Goal: Task Accomplishment & Management: Complete application form

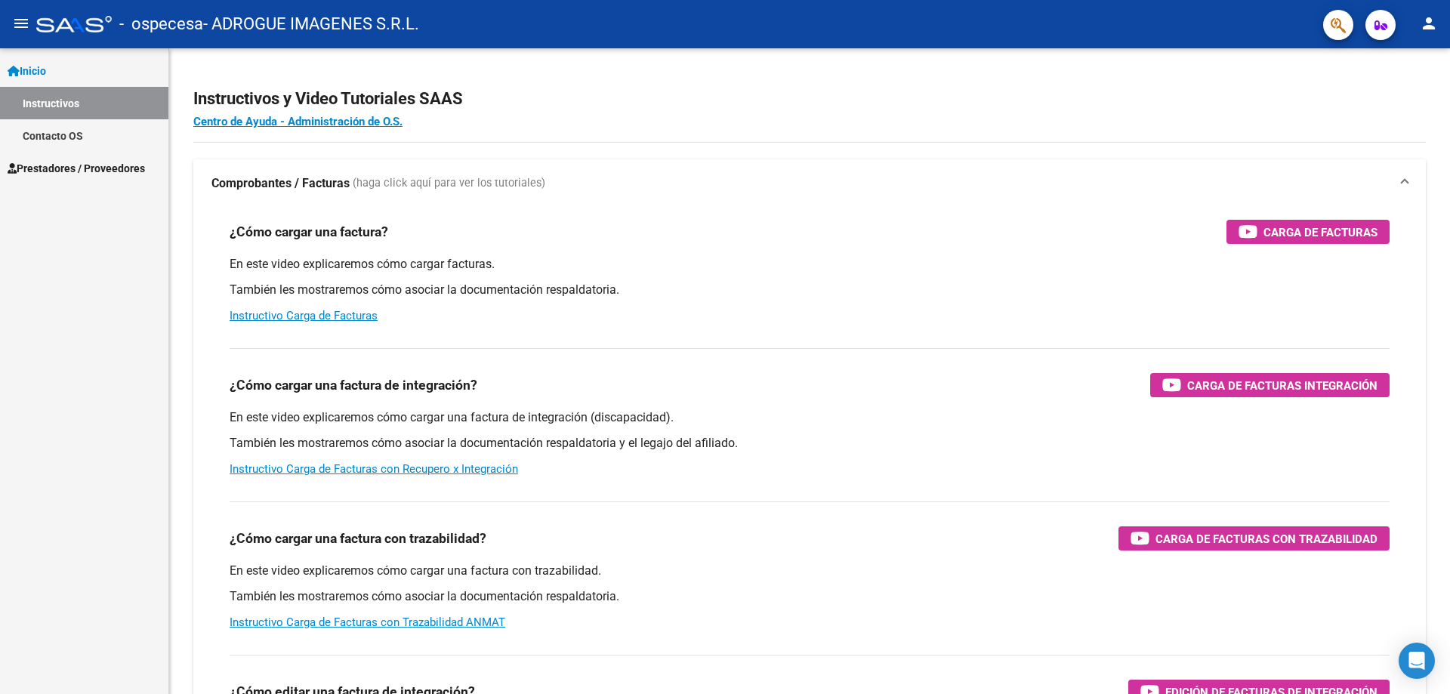
click at [1426, 26] on mat-icon "person" at bounding box center [1429, 23] width 18 height 18
click at [1401, 88] on button "exit_to_app Salir" at bounding box center [1398, 100] width 92 height 36
click at [56, 163] on span "Prestadores / Proveedores" at bounding box center [76, 168] width 137 height 17
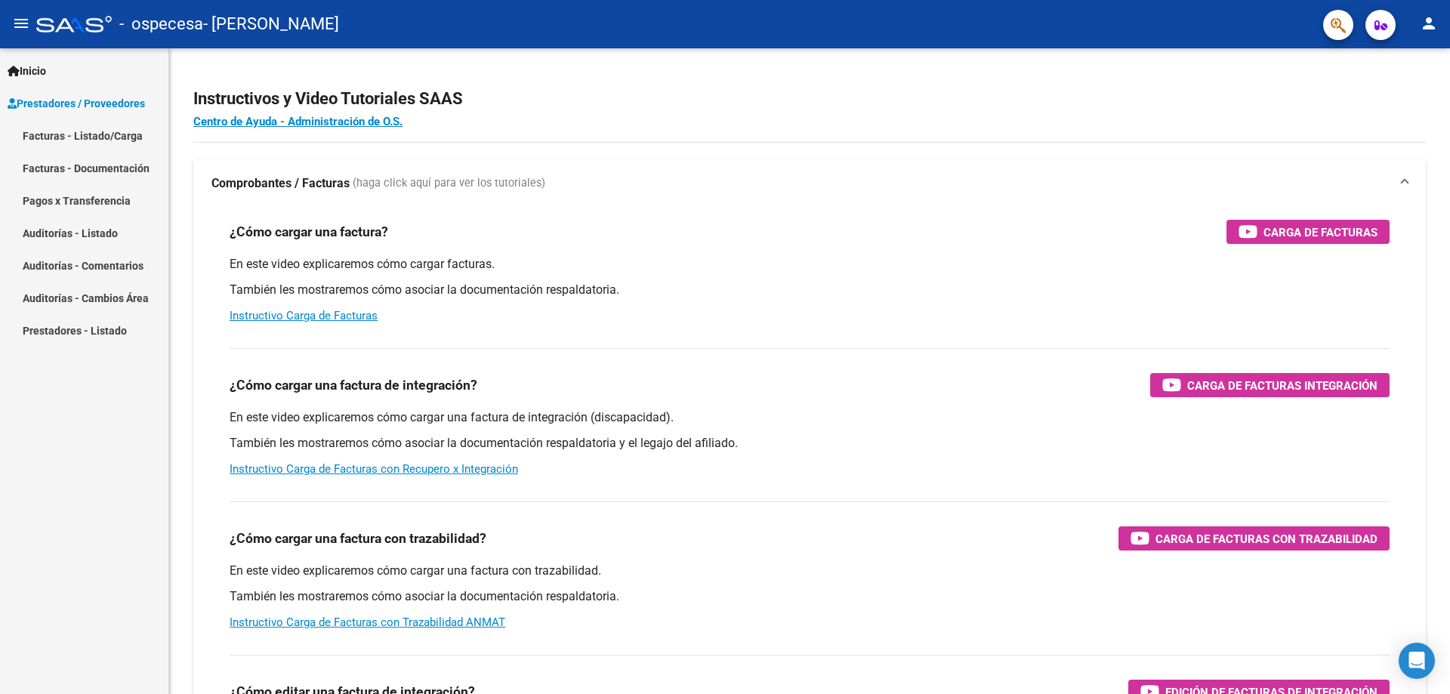
click at [118, 128] on link "Facturas - Listado/Carga" at bounding box center [84, 135] width 168 height 32
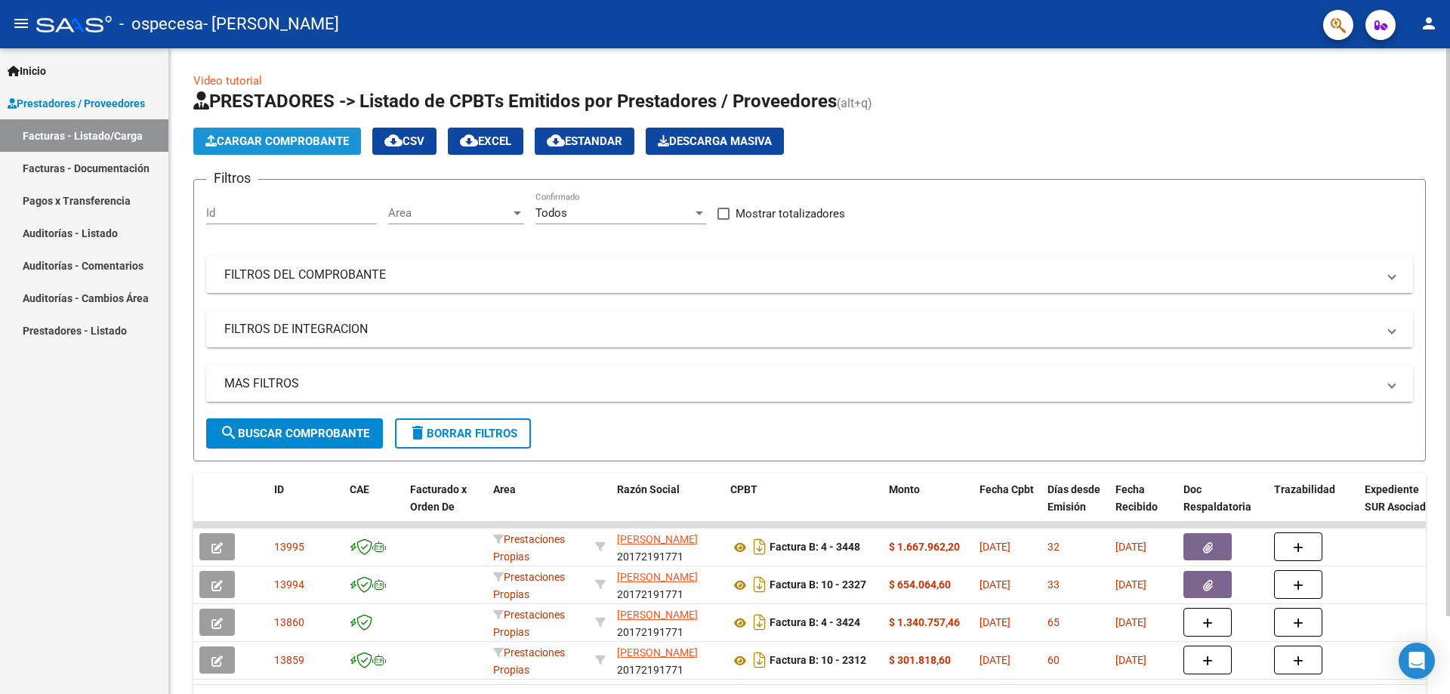
click at [314, 139] on span "Cargar Comprobante" at bounding box center [276, 141] width 143 height 14
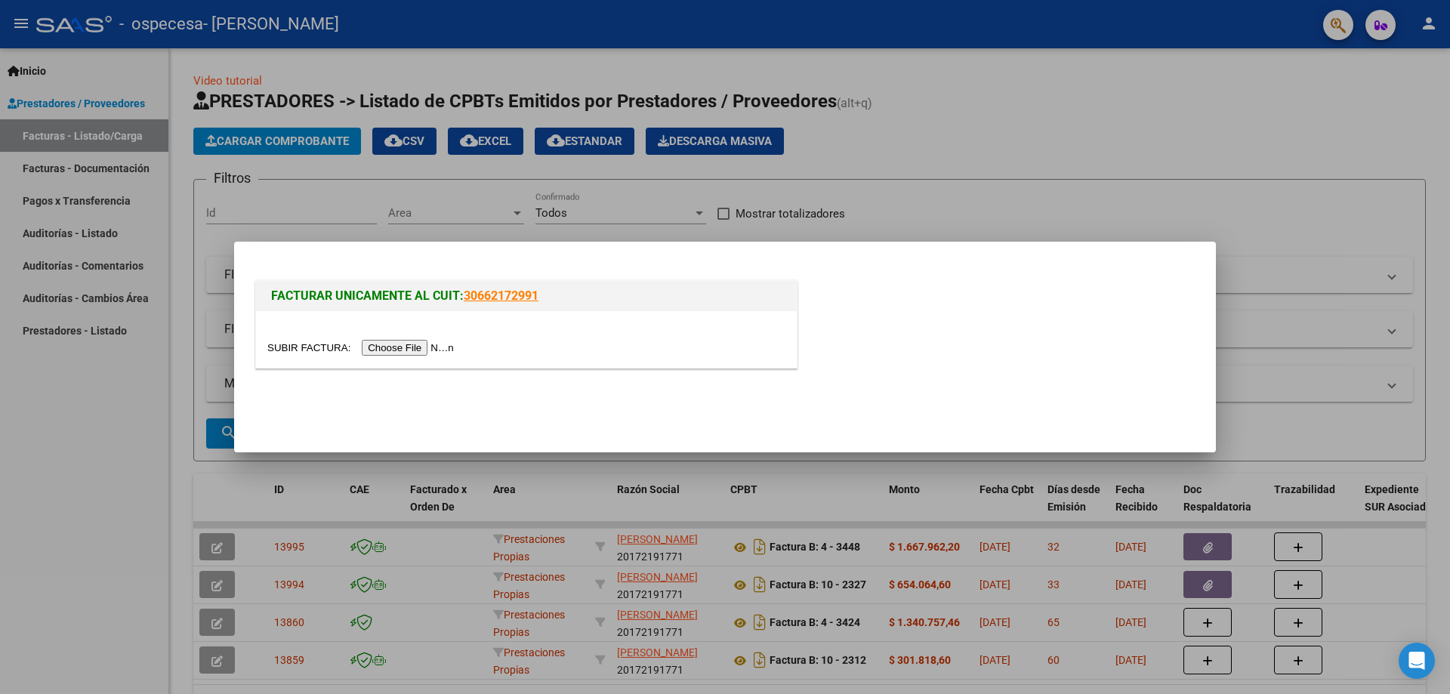
click at [450, 332] on div at bounding box center [526, 339] width 541 height 57
click at [437, 350] on input "file" at bounding box center [362, 348] width 191 height 16
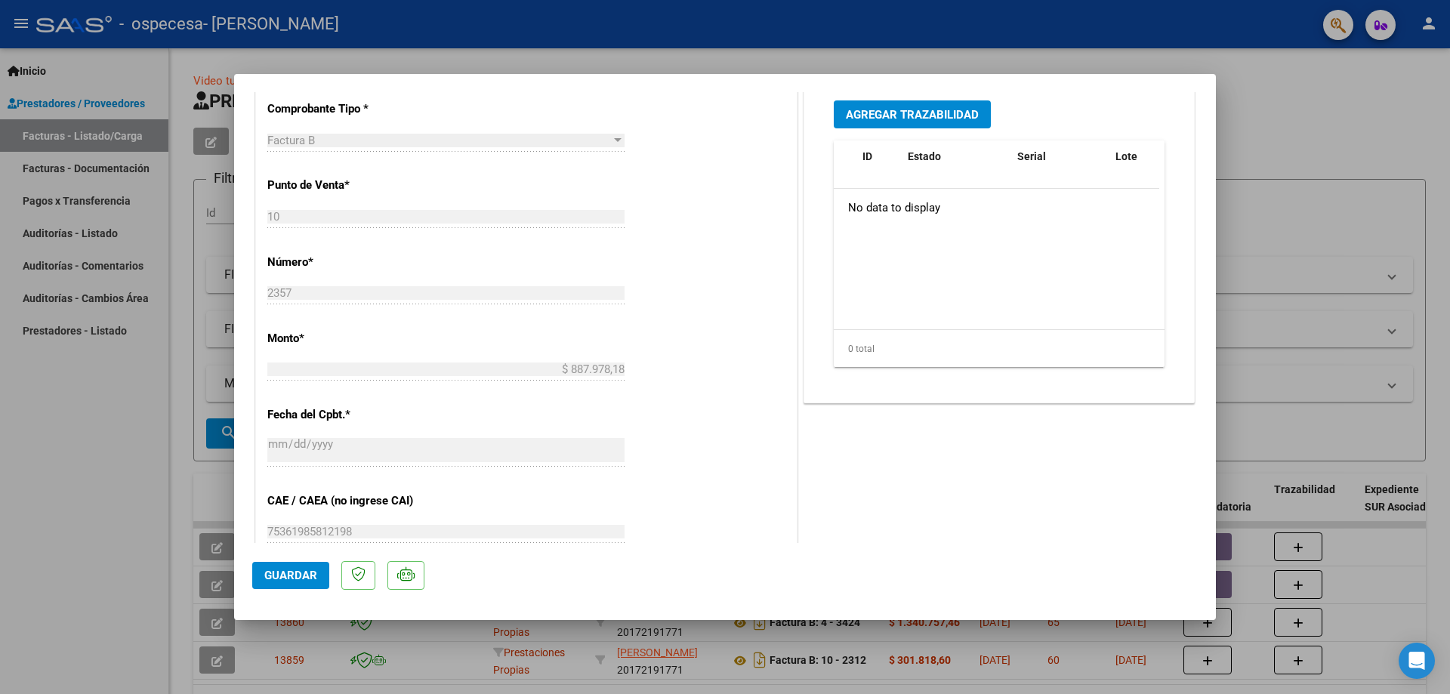
scroll to position [76, 0]
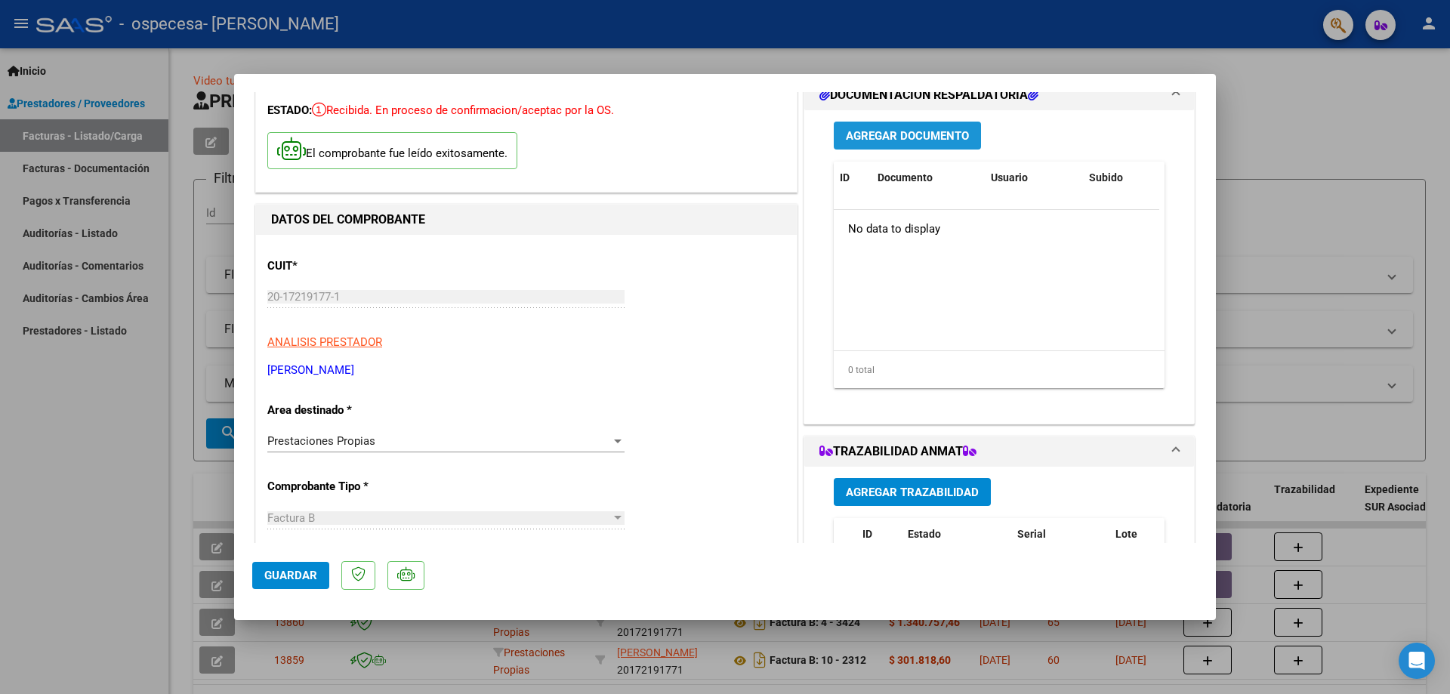
click at [916, 134] on span "Agregar Documento" at bounding box center [907, 136] width 123 height 14
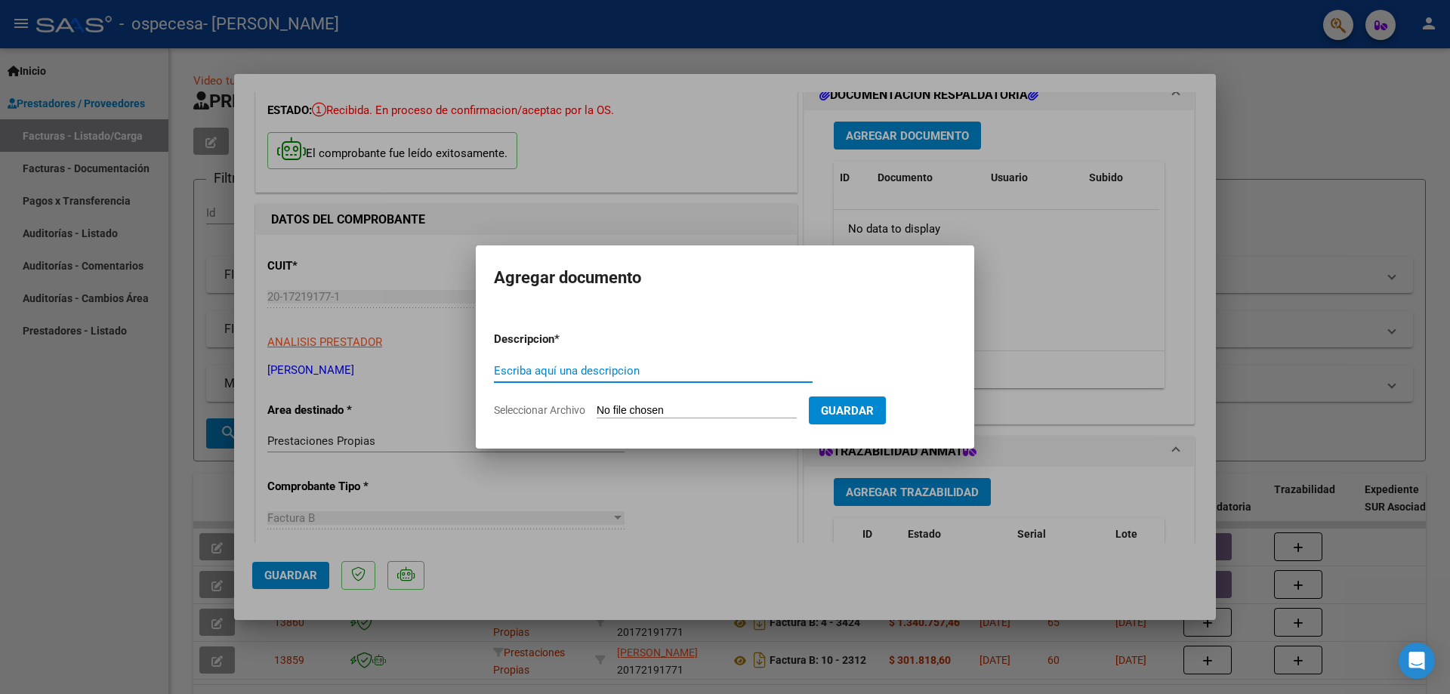
click at [546, 368] on input "Escriba aquí una descripcion" at bounding box center [653, 371] width 319 height 14
type input "s"
type input "SOPORT ELECTRONICO 08 2025"
click at [886, 418] on button "Guardar" at bounding box center [847, 410] width 77 height 28
click at [729, 407] on input "Seleccionar Archivo" at bounding box center [697, 411] width 200 height 14
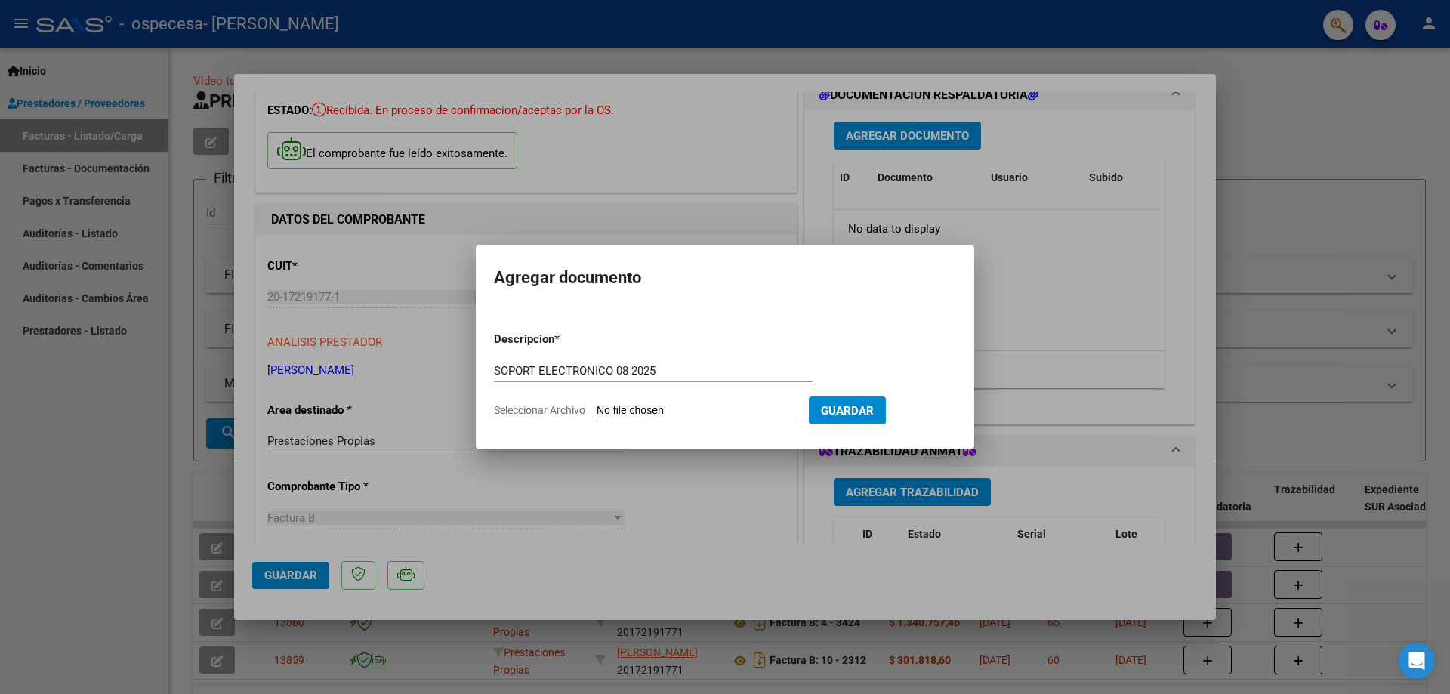
type input "C:\fakepath\CERAMISTAS EXENTO SOPORTE FC 10 2357.pdf"
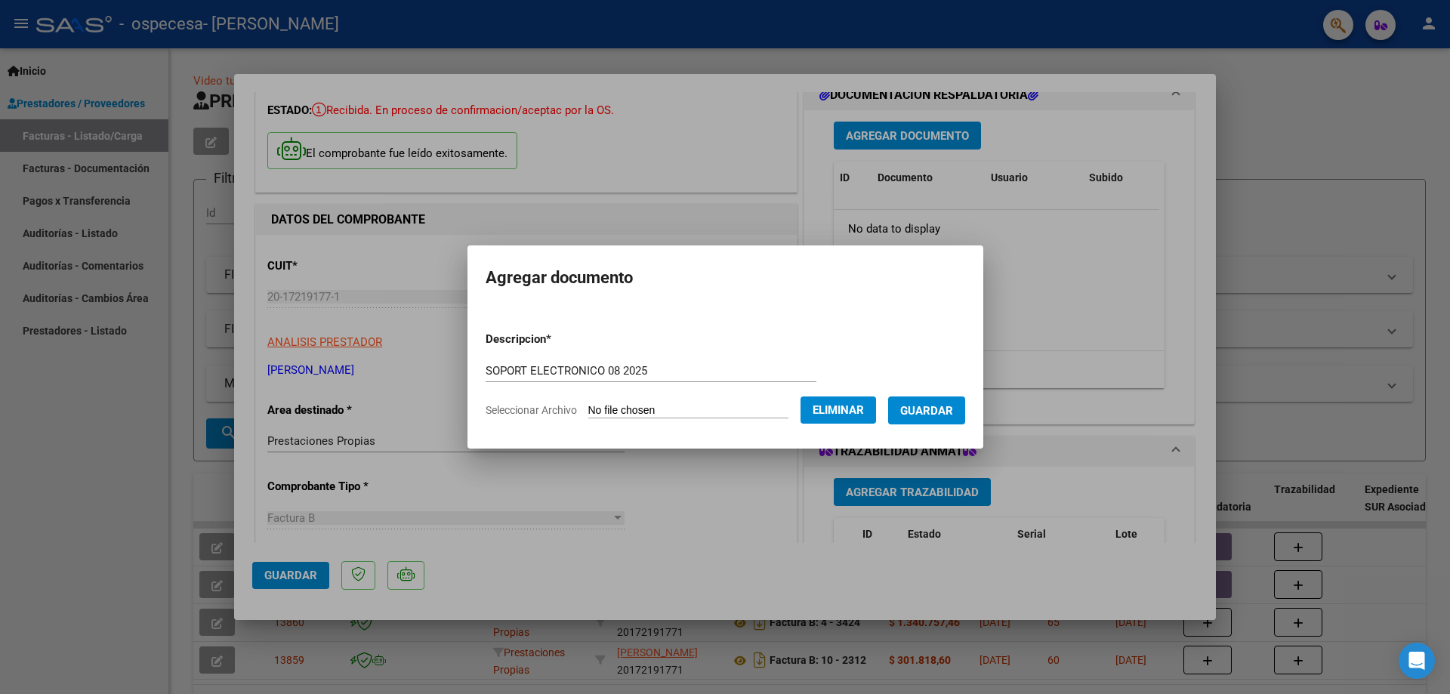
click at [934, 412] on span "Guardar" at bounding box center [926, 411] width 53 height 14
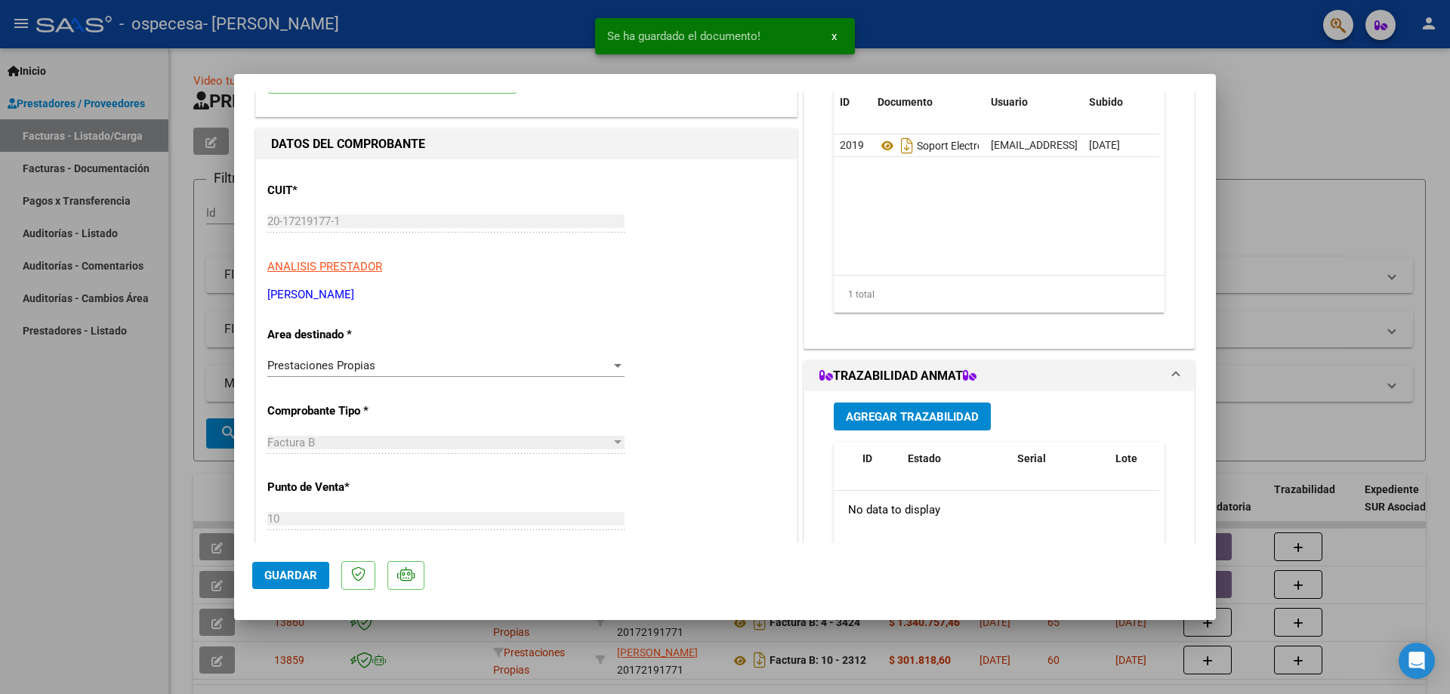
scroll to position [0, 0]
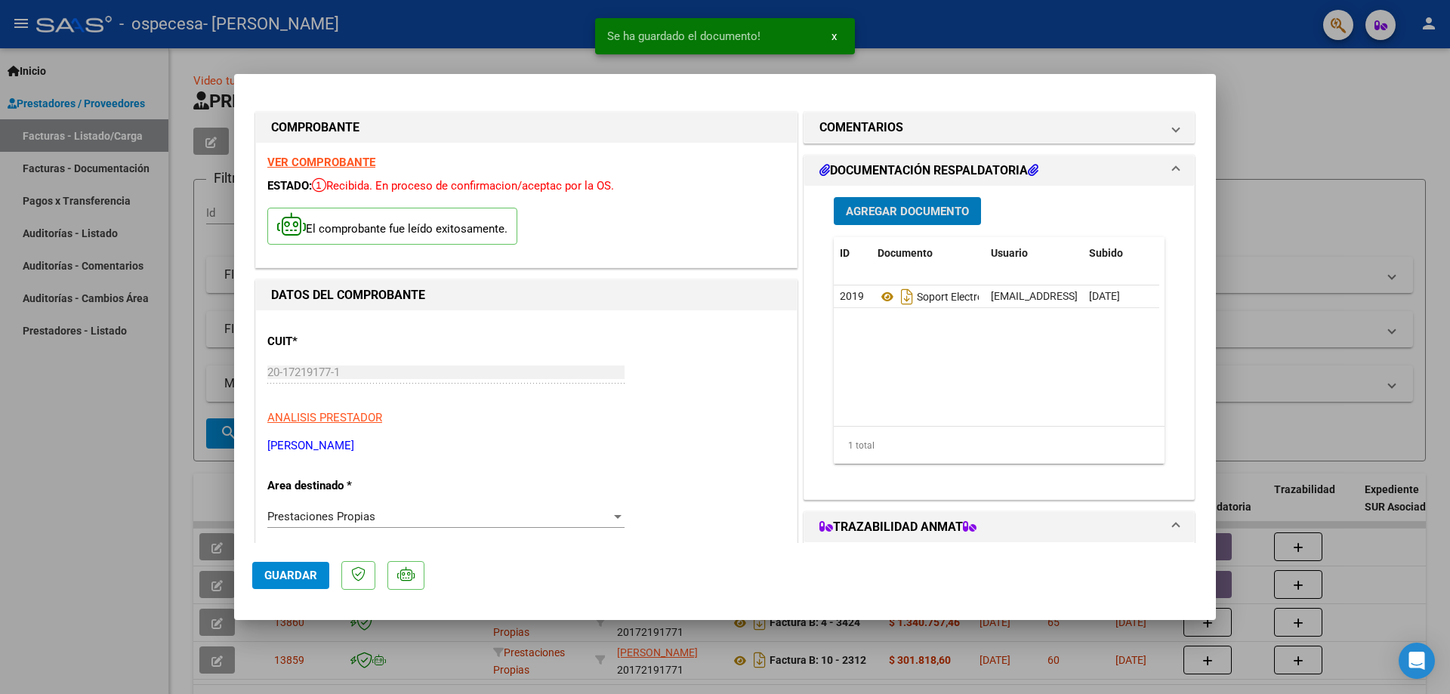
click at [908, 217] on span "Agregar Documento" at bounding box center [907, 212] width 123 height 14
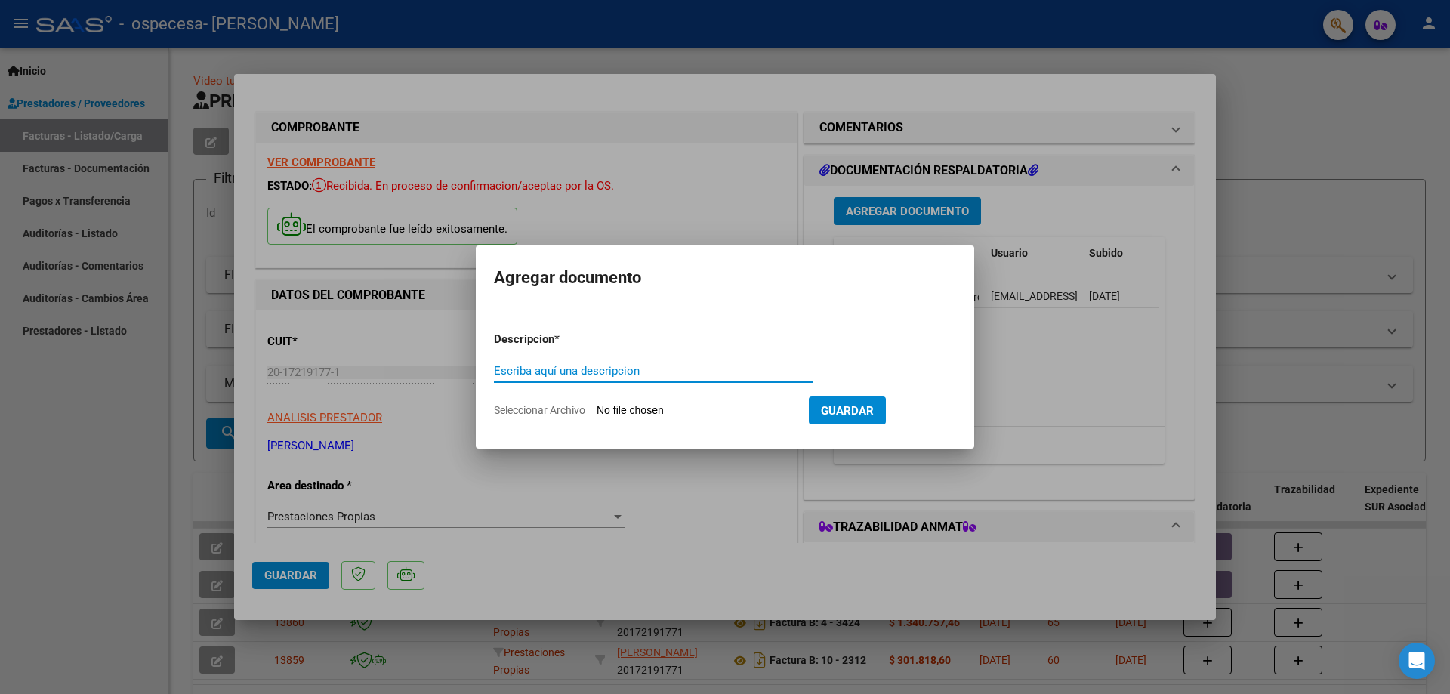
click at [560, 377] on input "Escriba aquí una descripcion" at bounding box center [653, 371] width 319 height 14
type input "SCAN ORDENES MEDICAS 2357"
click at [702, 404] on input "Seleccionar Archivo" at bounding box center [697, 411] width 200 height 14
type input "C:\fakepath\CERAMISTAS EXENTO SCANNER FC 10 2357.pdf"
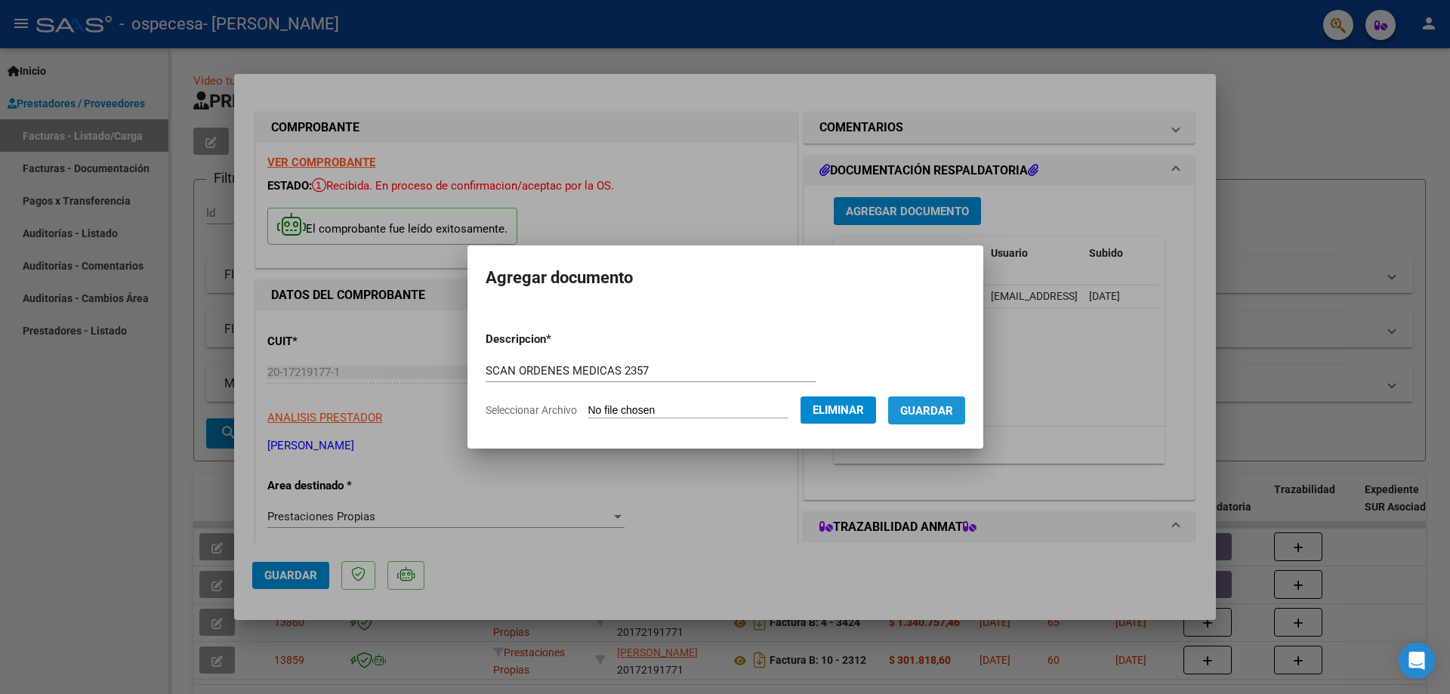
click at [953, 399] on button "Guardar" at bounding box center [926, 410] width 77 height 28
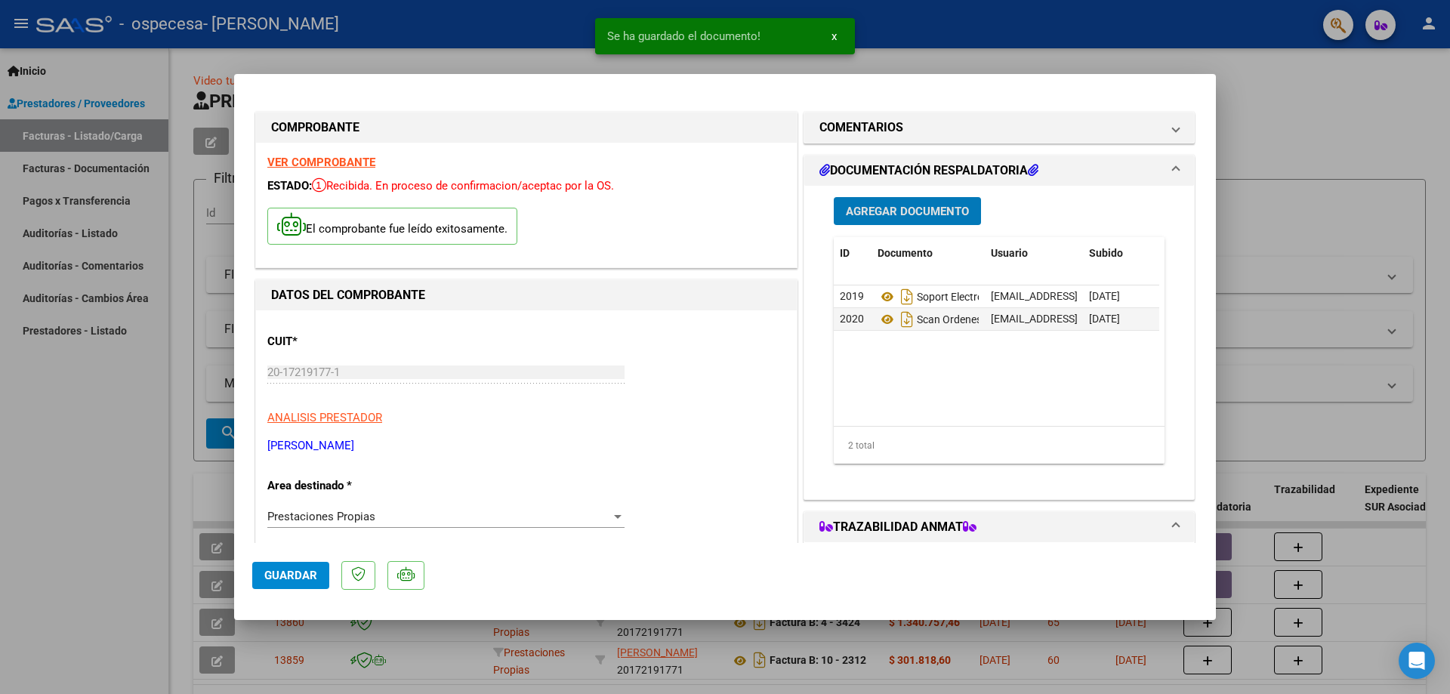
click at [929, 223] on button "Agregar Documento" at bounding box center [907, 211] width 147 height 28
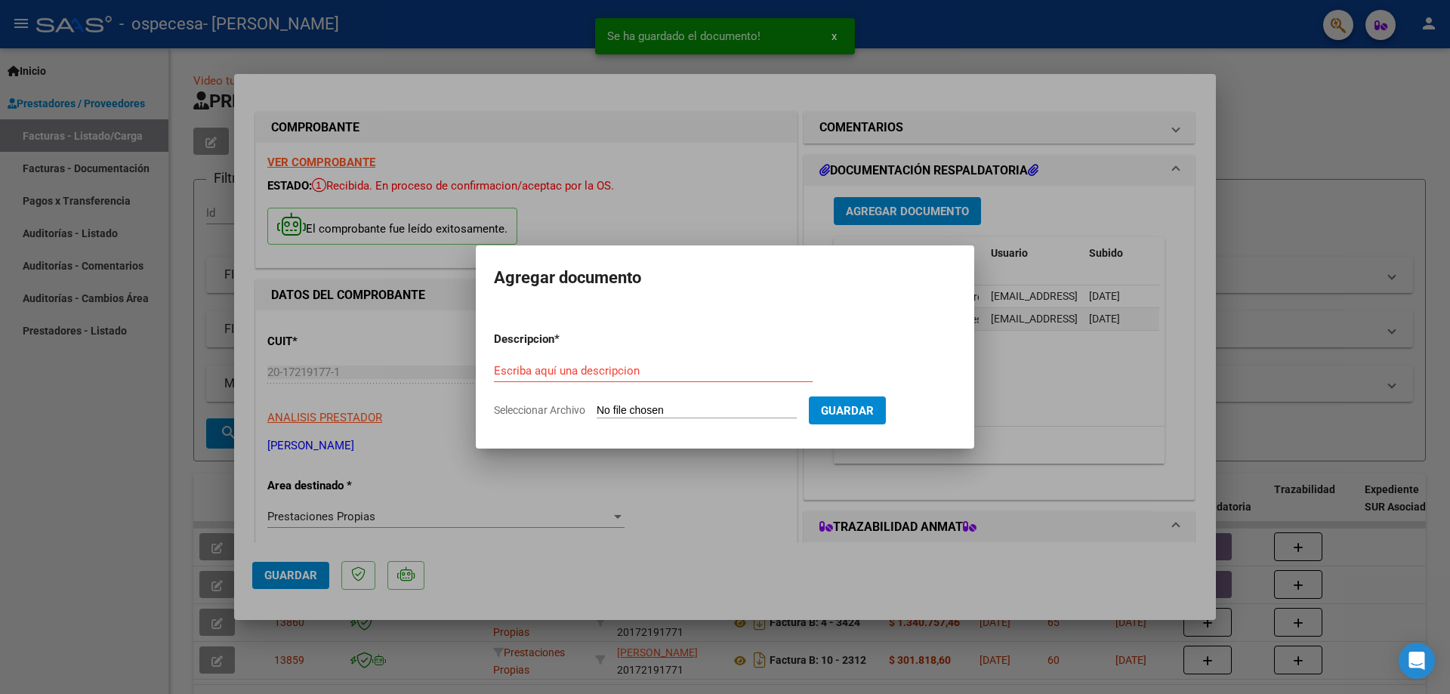
click at [633, 383] on div "Escriba aquí una descripcion" at bounding box center [653, 377] width 319 height 37
click at [638, 375] on input "Escriba aquí una descripcion" at bounding box center [653, 371] width 319 height 14
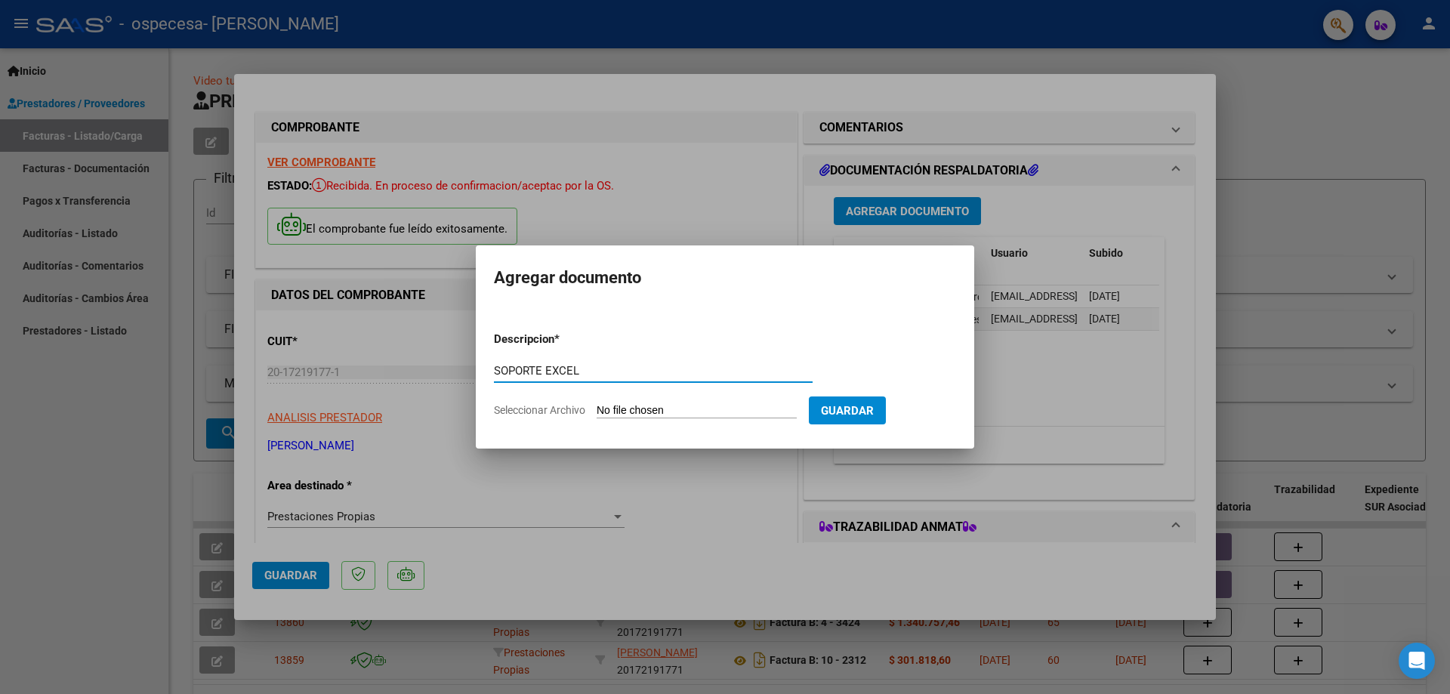
type input "SOPORTE EXCEL"
click at [731, 405] on input "Seleccionar Archivo" at bounding box center [697, 411] width 200 height 14
type input "C:\fakepath\CERAMISTAS EXCEL FC 10 2357.xls"
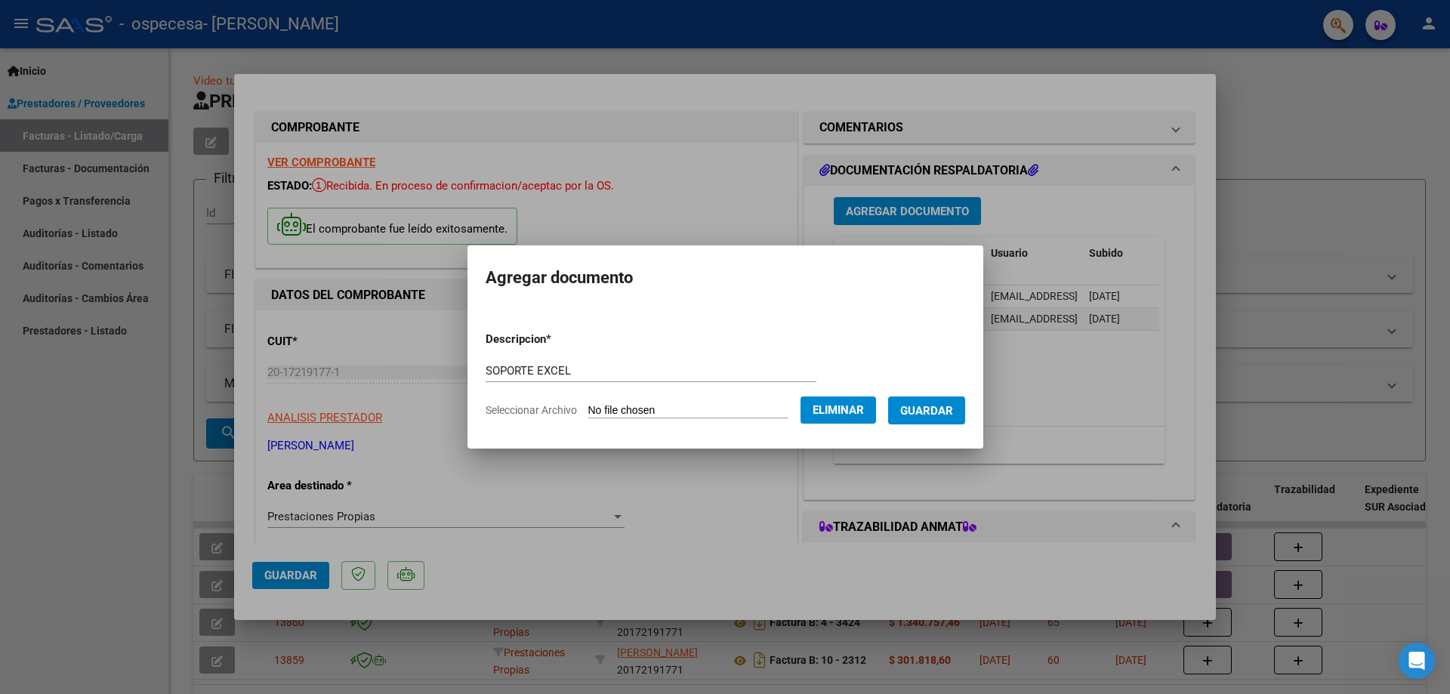
click at [946, 403] on span "Guardar" at bounding box center [926, 410] width 53 height 14
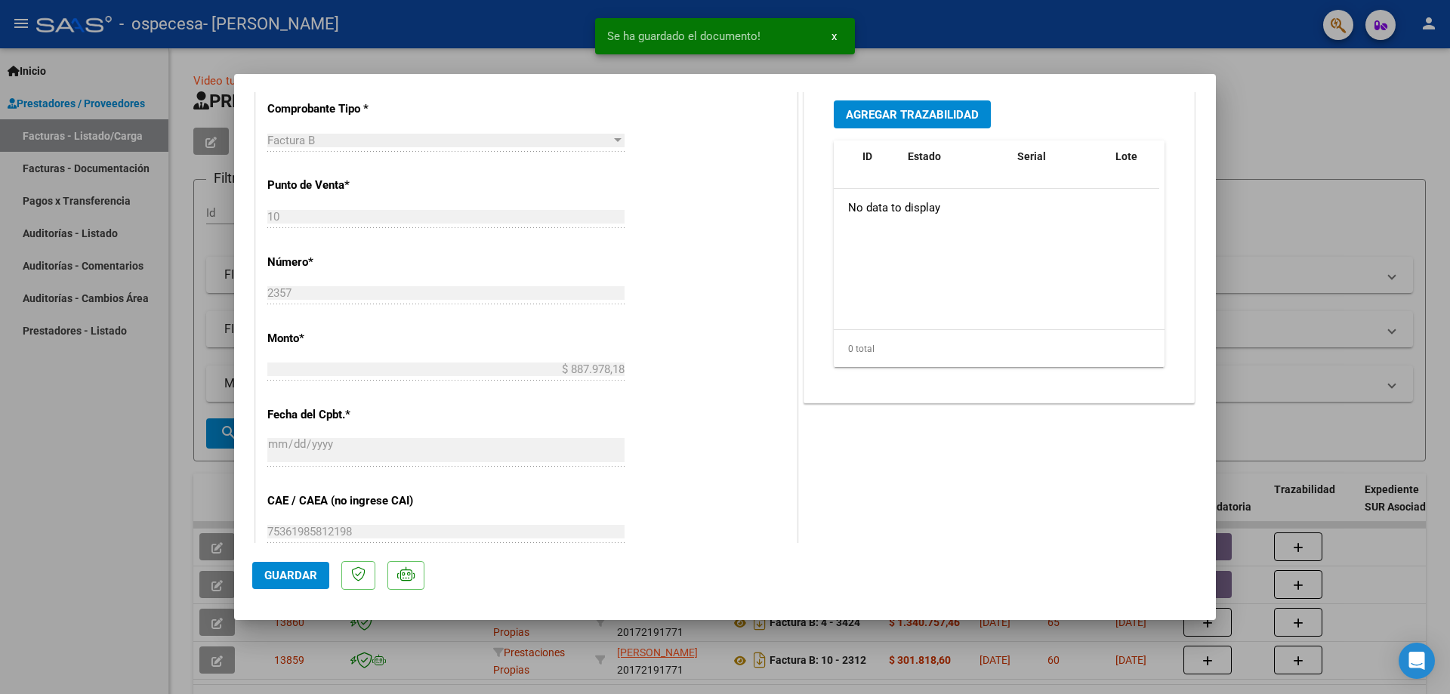
scroll to position [755, 0]
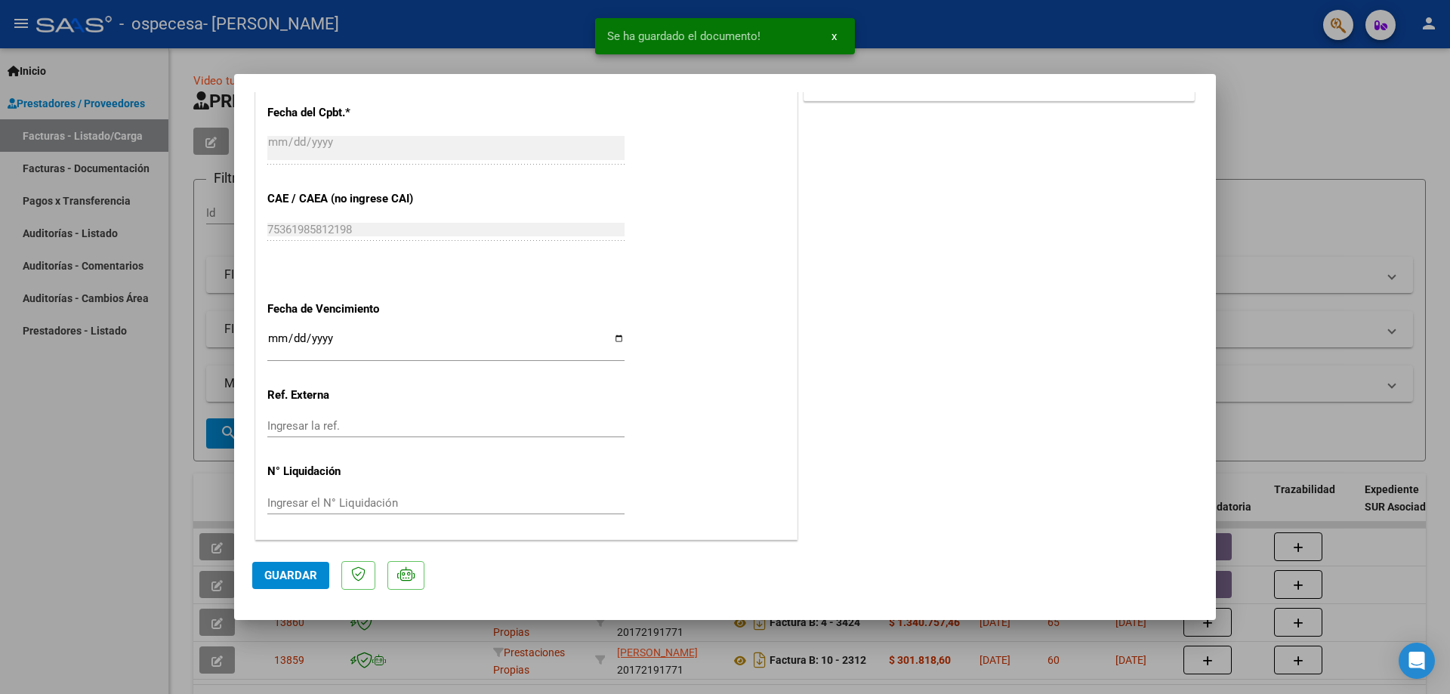
click at [298, 569] on span "Guardar" at bounding box center [290, 576] width 53 height 14
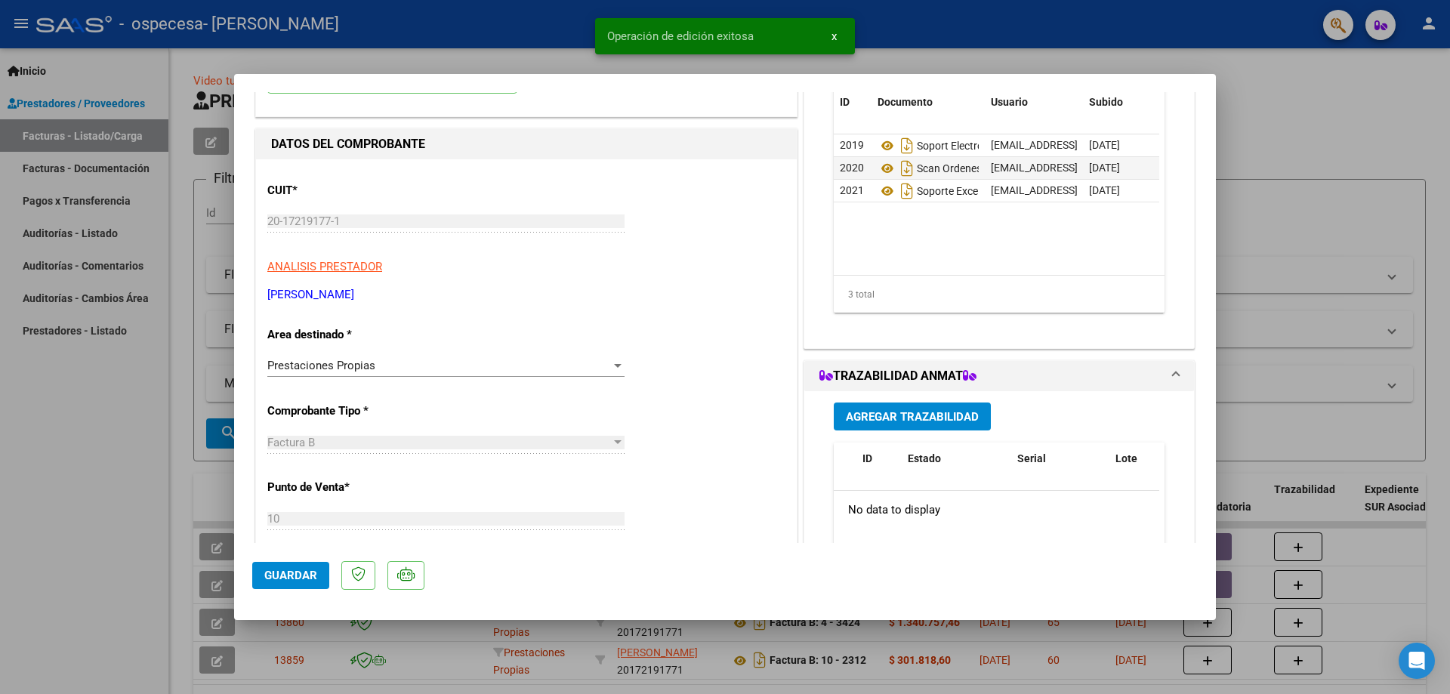
scroll to position [0, 0]
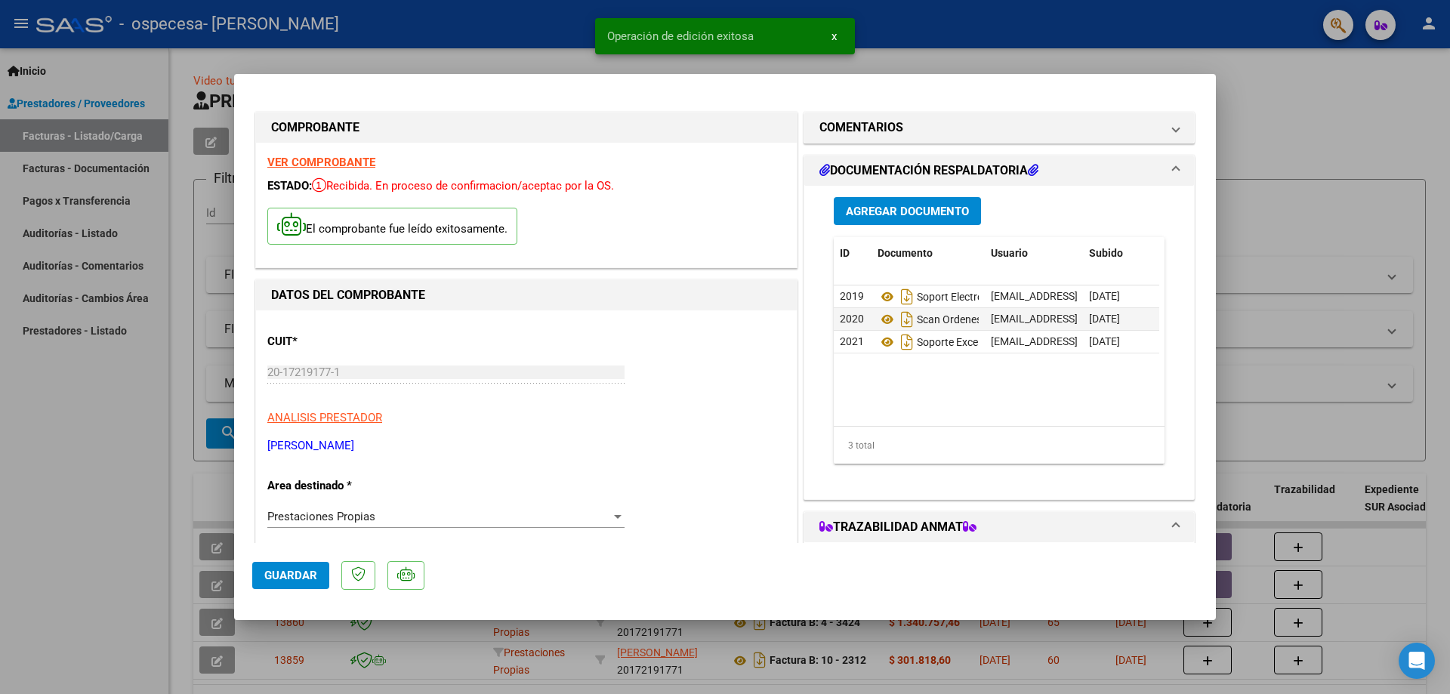
click at [264, 574] on span "Guardar" at bounding box center [290, 576] width 53 height 14
click at [1246, 101] on div at bounding box center [725, 347] width 1450 height 694
type input "$ 0,00"
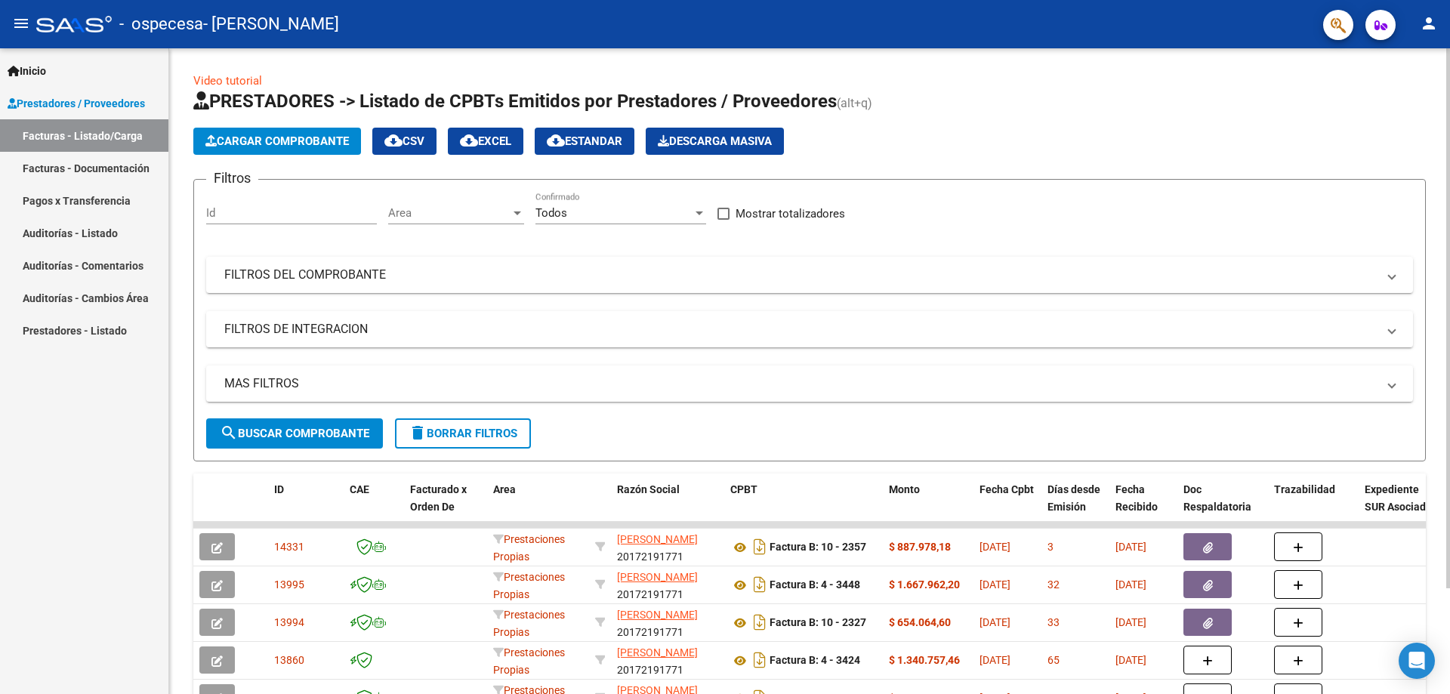
click at [299, 143] on span "Cargar Comprobante" at bounding box center [276, 141] width 143 height 14
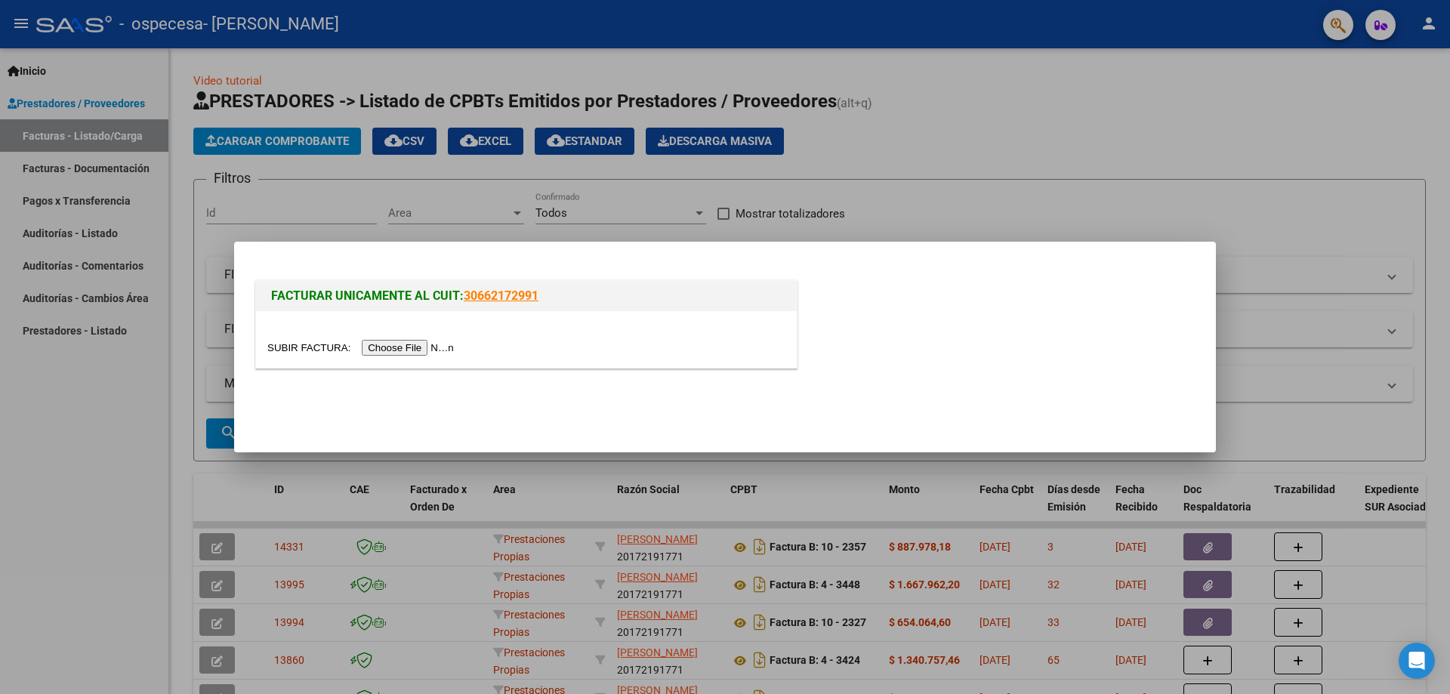
click at [424, 350] on input "file" at bounding box center [362, 348] width 191 height 16
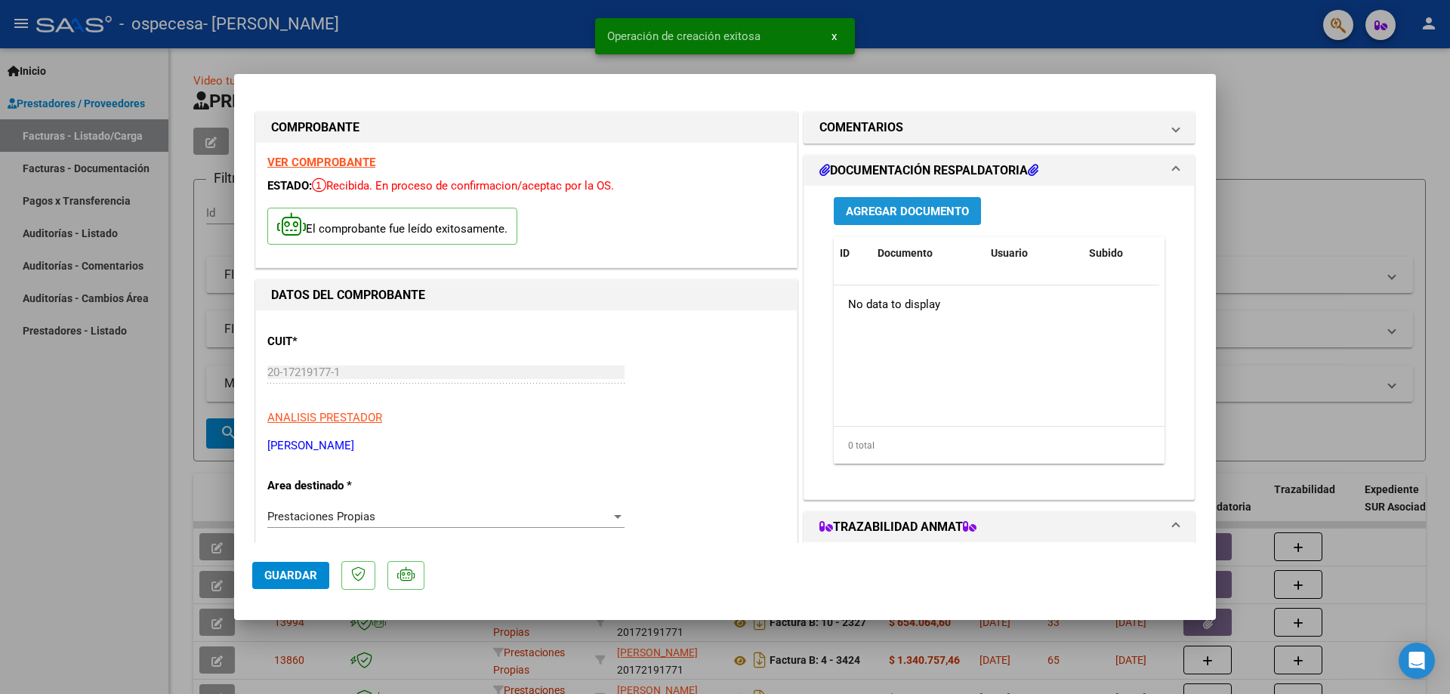
click at [904, 214] on span "Agregar Documento" at bounding box center [907, 212] width 123 height 14
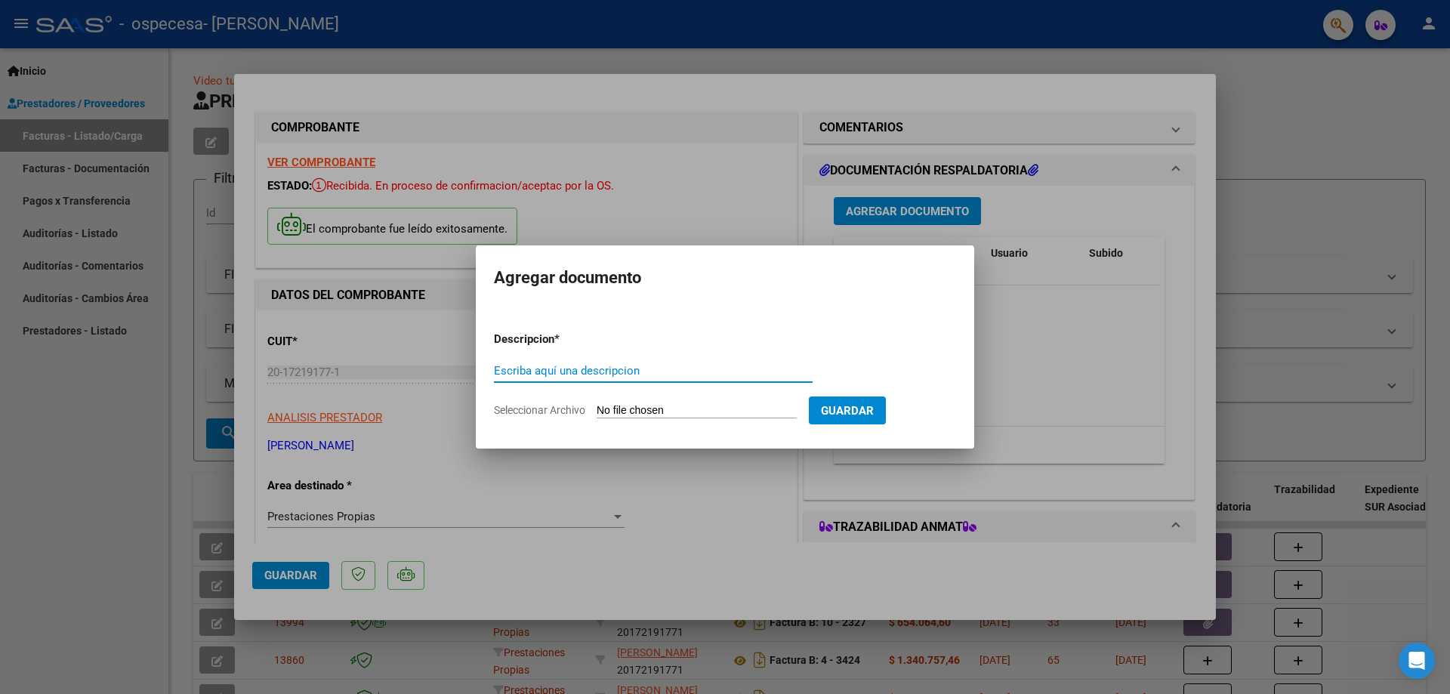
click at [524, 364] on input "Escriba aquí una descripcion" at bounding box center [653, 371] width 319 height 14
type input "O"
type input "SOPORTE ELECTRONICO"
click at [637, 409] on input "Seleccionar Archivo" at bounding box center [697, 411] width 200 height 14
type input "C:\fakepath\CERAMISTAS EXENTO SOPORTE.pdf"
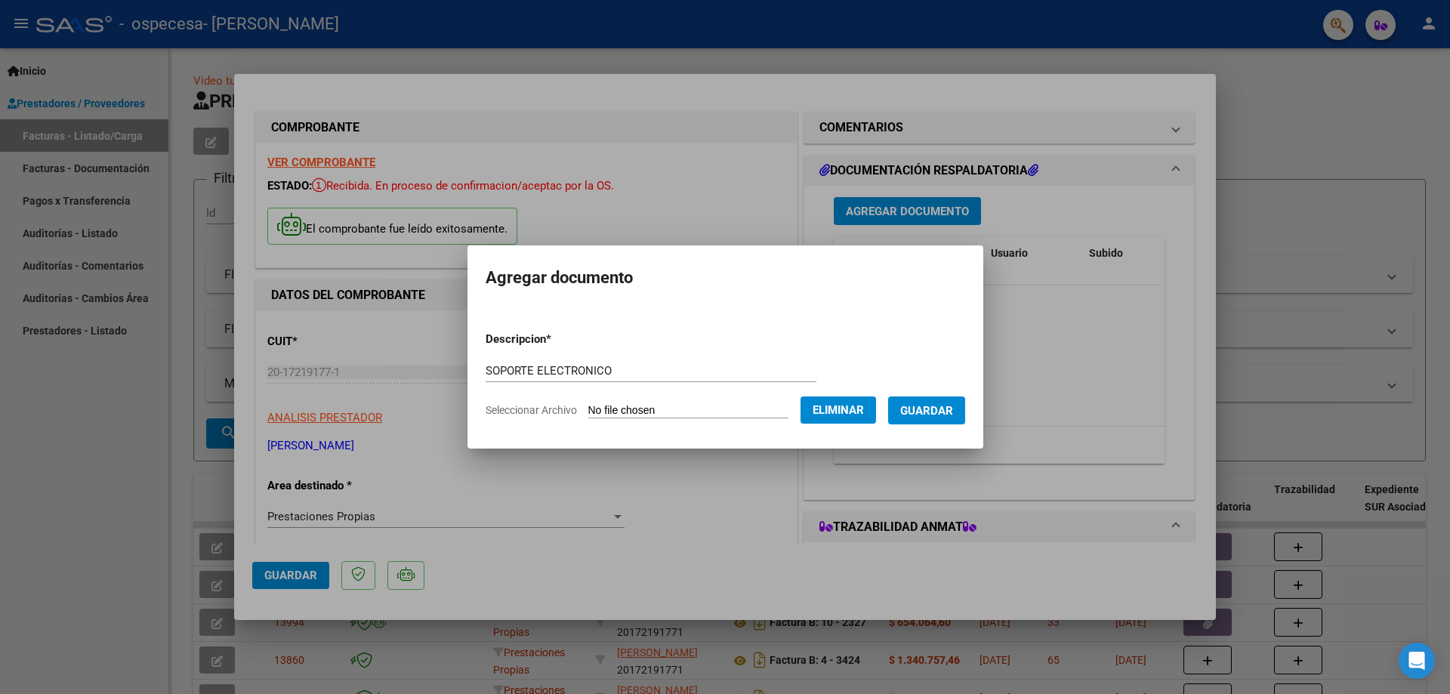
click at [935, 411] on span "Guardar" at bounding box center [926, 411] width 53 height 14
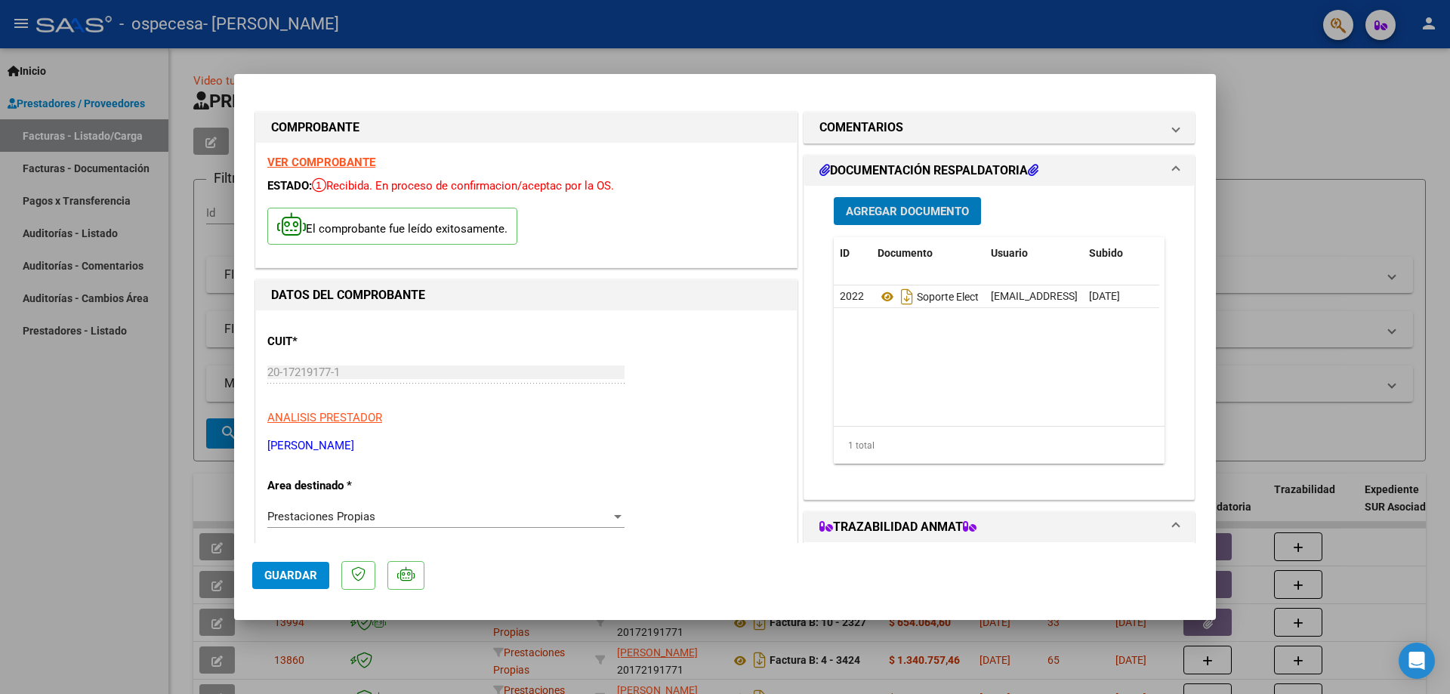
click at [26, 122] on div at bounding box center [725, 347] width 1450 height 694
type input "$ 0,00"
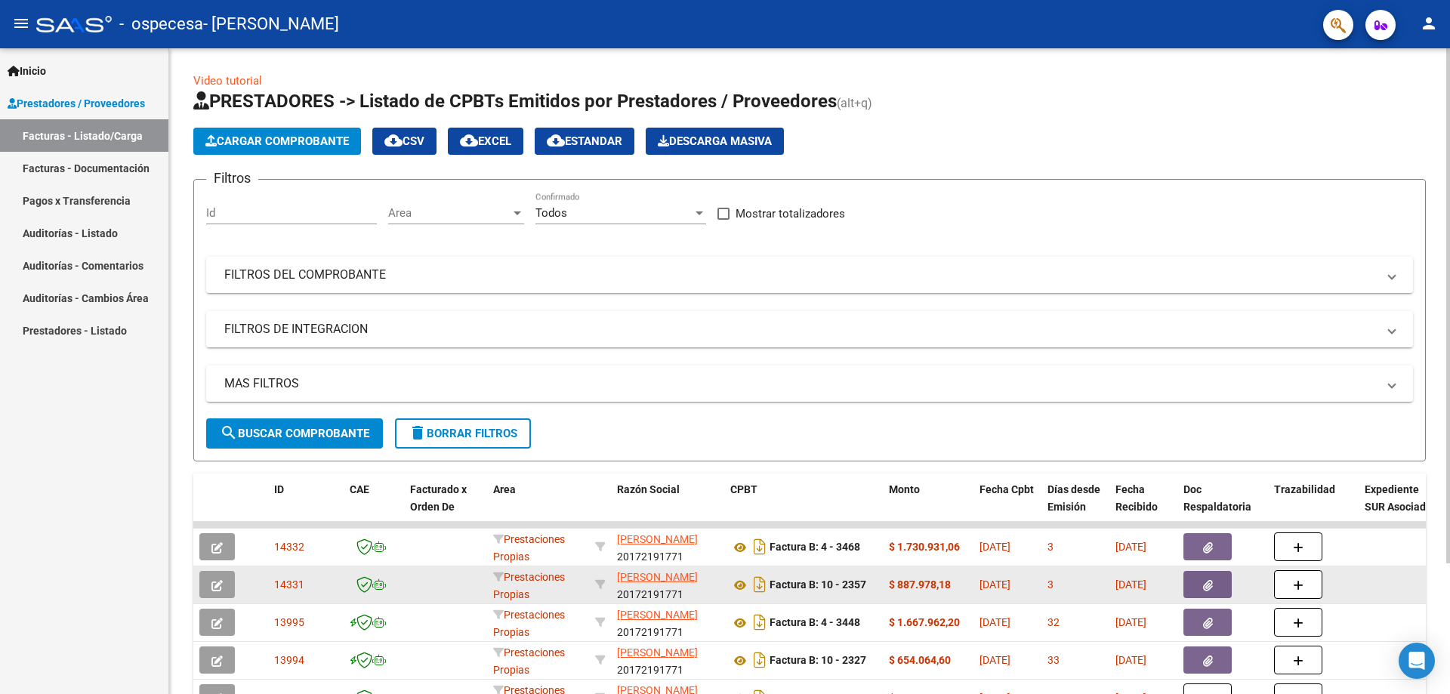
scroll to position [76, 0]
